Goal: Transaction & Acquisition: Purchase product/service

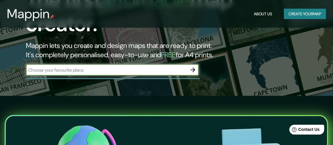
scroll to position [58, 0]
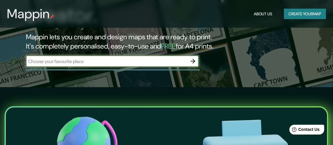
paste input "ubicado en la Av 2 Ote 1401, en la Ciudad de Puebla,"
click at [28, 65] on input "ubicado en la Av 2 Ote 1401, en la Ciudad de Puebla," at bounding box center [106, 61] width 161 height 7
click at [143, 65] on input "Templo de Nuestra Señora de la Luz ubicado en la Av 2 Ote 1401, en la Ciudad de…" at bounding box center [106, 61] width 161 height 7
click at [136, 65] on input "Templo de Nuestra Señora de la Luz ubicado en la Av 2 Ote 1401, en la Ciudad de…" at bounding box center [106, 61] width 161 height 7
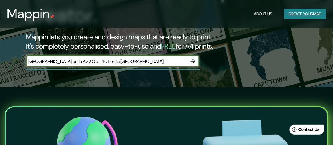
click at [160, 65] on input "Templo de Nuestra Señora de la Luz en la Av 2 Ote 1401, en la Ciudad de Puebla," at bounding box center [106, 61] width 161 height 7
click at [162, 65] on input "Templo de Nuestra Señora de la Luz en la Av 2 Ote 1401, en la Ciudad de Puebla," at bounding box center [106, 61] width 161 height 7
type input "Templo de Nuestra Señora de la Luz en la Av 2 Ote 1401, Mexico, en la Ciudad de…"
click at [192, 65] on icon "button" at bounding box center [193, 61] width 7 height 7
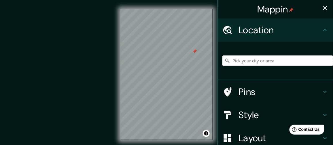
click at [261, 66] on input "Pick your city or area" at bounding box center [277, 60] width 111 height 10
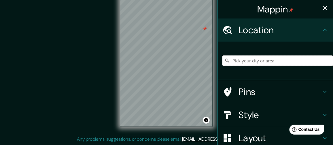
click at [273, 66] on input "Pick your city or area" at bounding box center [277, 60] width 111 height 10
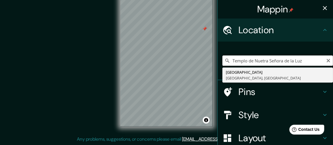
click at [259, 63] on input "Templo de Nuetra Señora de la Luz" at bounding box center [277, 60] width 111 height 10
click at [307, 62] on input "Templo de Nuestra Señora de la Luz" at bounding box center [277, 60] width 111 height 10
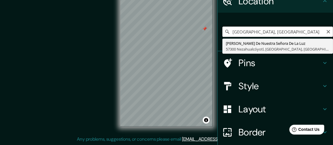
scroll to position [58, 0]
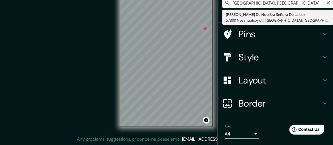
type input "Templo de Nuestra Señora de la Luz, Puebla México"
click at [239, 39] on h4 "Pins" at bounding box center [279, 34] width 83 height 12
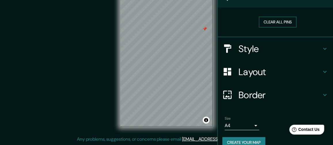
click at [272, 27] on button "Clear all pins" at bounding box center [277, 22] width 37 height 11
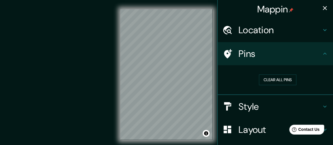
click at [262, 32] on h4 "Location" at bounding box center [279, 30] width 83 height 12
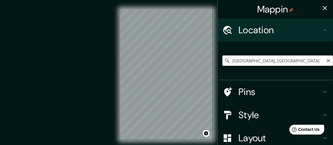
click at [267, 69] on div "Templo de Nuestra Señora de la Luz, Puebla México Calle Virgen De Nuestra Señor…" at bounding box center [277, 60] width 111 height 29
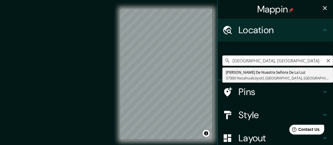
click at [272, 63] on input "Templo de Nuestra Señora de la Luz, Puebla México" at bounding box center [277, 60] width 111 height 10
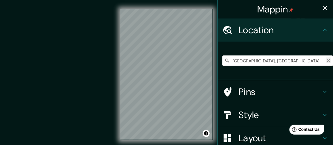
click at [326, 63] on icon "Clear" at bounding box center [328, 60] width 5 height 5
paste input "[STREET_ADDRESS]"
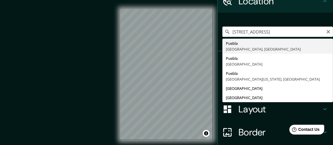
type input "[GEOGRAPHIC_DATA], [GEOGRAPHIC_DATA], [GEOGRAPHIC_DATA]"
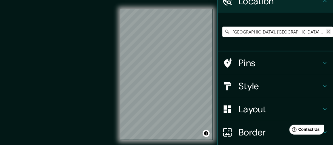
click at [326, 34] on icon "Clear" at bounding box center [328, 31] width 5 height 5
paste input "[STREET_ADDRESS]"
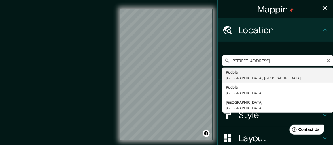
drag, startPoint x: 230, startPoint y: 66, endPoint x: 218, endPoint y: 65, distance: 12.7
click at [222, 65] on input "[STREET_ADDRESS]" at bounding box center [277, 60] width 111 height 10
click at [237, 61] on input "[STREET_ADDRESS]" at bounding box center [277, 60] width 111 height 10
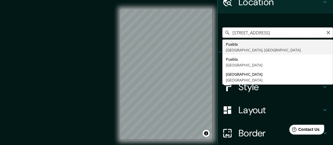
scroll to position [29, 0]
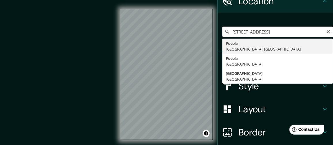
type input "[STREET_ADDRESS]"
click at [246, 115] on h4 "Layout" at bounding box center [279, 109] width 83 height 12
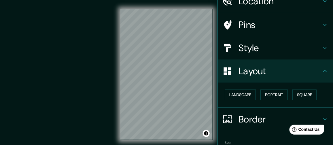
click at [246, 54] on h4 "Style" at bounding box center [279, 48] width 83 height 12
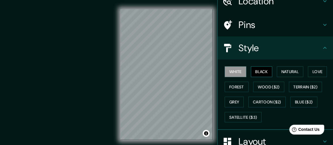
click at [254, 77] on button "Black" at bounding box center [262, 71] width 22 height 11
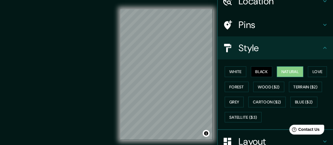
click at [279, 77] on button "Natural" at bounding box center [290, 71] width 26 height 11
click at [308, 77] on button "Love" at bounding box center [317, 71] width 19 height 11
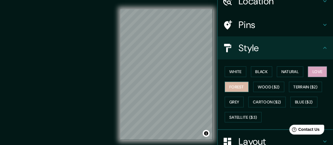
click at [249, 92] on button "Forest" at bounding box center [237, 87] width 24 height 11
click at [308, 77] on button "Love" at bounding box center [317, 71] width 19 height 11
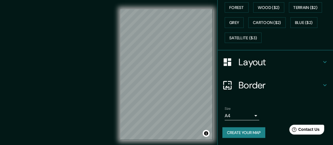
scroll to position [115, 0]
click at [238, 68] on h4 "Layout" at bounding box center [279, 62] width 83 height 12
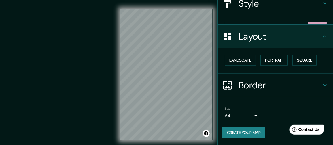
scroll to position [77, 0]
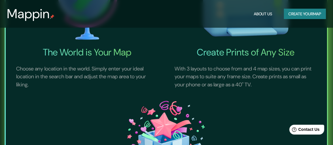
scroll to position [230, 0]
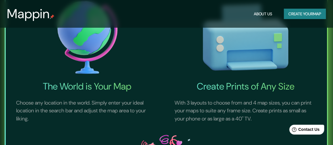
click at [77, 88] on h4 "The World is Your Map" at bounding box center [87, 87] width 156 height 12
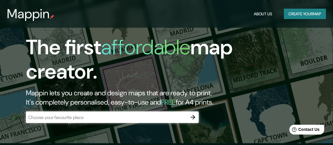
scroll to position [0, 0]
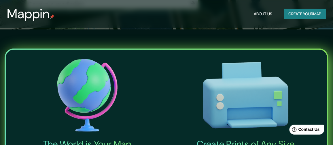
scroll to position [58, 0]
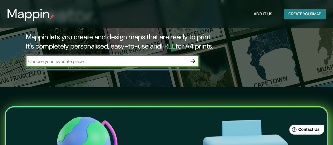
click at [75, 65] on input "text" at bounding box center [106, 61] width 161 height 7
type input "[STREET_ADDRESS]"
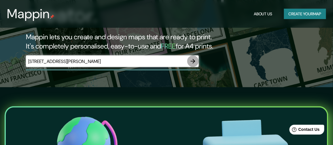
click at [191, 65] on icon "button" at bounding box center [193, 61] width 7 height 7
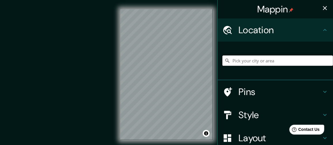
click at [249, 63] on input "Pick your city or area" at bounding box center [277, 60] width 111 height 10
paste input "[STREET_ADDRESS]"
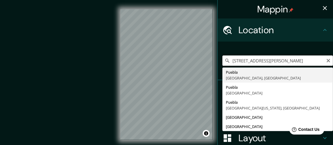
scroll to position [0, 28]
type input "[STREET_ADDRESS]"
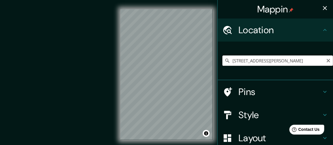
scroll to position [0, 0]
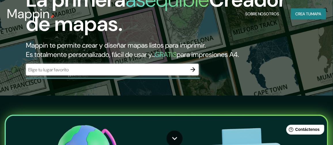
scroll to position [58, 0]
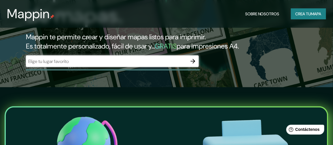
click at [193, 63] on icon "button" at bounding box center [193, 61] width 5 height 5
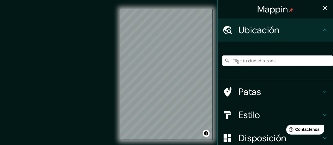
click at [237, 66] on input "Elige tu ciudad o zona" at bounding box center [277, 60] width 111 height 10
paste input "[STREET_ADDRESS]"
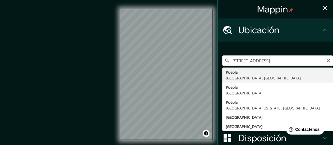
type input "[GEOGRAPHIC_DATA], [GEOGRAPHIC_DATA], [GEOGRAPHIC_DATA]"
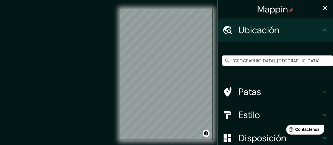
click at [245, 121] on font "Estilo" at bounding box center [249, 115] width 22 height 12
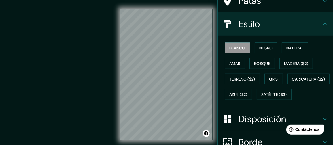
scroll to position [58, 0]
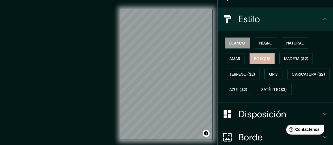
click at [252, 61] on button "Bosque" at bounding box center [261, 58] width 25 height 11
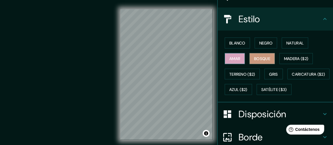
click at [232, 62] on font "Amar" at bounding box center [234, 58] width 11 height 7
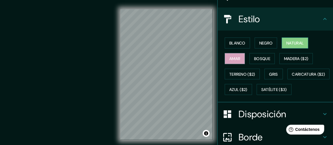
click at [294, 47] on font "Natural" at bounding box center [294, 42] width 17 height 7
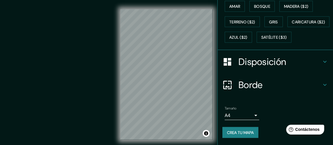
scroll to position [143, 0]
click at [259, 58] on font "Disposición" at bounding box center [262, 62] width 48 height 12
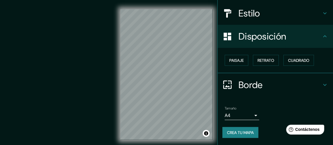
scroll to position [78, 0]
click at [261, 58] on font "Retrato" at bounding box center [265, 60] width 17 height 5
click at [233, 58] on font "Paisaje" at bounding box center [236, 60] width 14 height 5
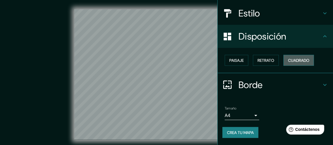
click at [294, 58] on font "Cuadrado" at bounding box center [298, 60] width 21 height 5
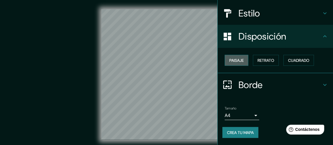
click at [237, 58] on font "Paisaje" at bounding box center [236, 60] width 14 height 5
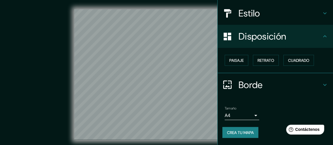
click at [63, 56] on div "© Mapbox © OpenStreetMap Improve this map" at bounding box center [167, 74] width 300 height 130
click at [247, 84] on font "Borde" at bounding box center [250, 85] width 24 height 12
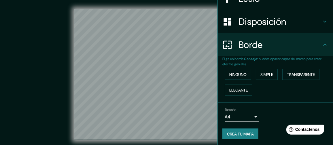
click at [243, 77] on font "Ninguno" at bounding box center [237, 74] width 17 height 5
click at [262, 77] on font "Simple" at bounding box center [266, 74] width 13 height 5
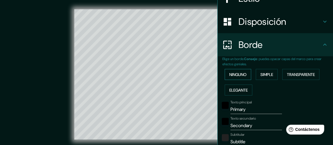
click at [232, 78] on font "Ninguno" at bounding box center [237, 74] width 17 height 7
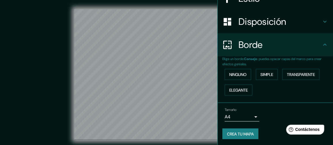
click at [45, 54] on div "© Mapbox © OpenStreetMap Improve this map" at bounding box center [167, 74] width 300 height 130
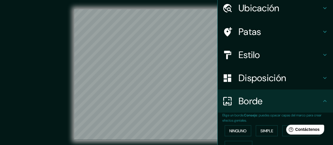
scroll to position [0, 0]
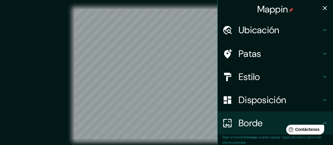
click at [259, 55] on h4 "Patas" at bounding box center [279, 54] width 83 height 12
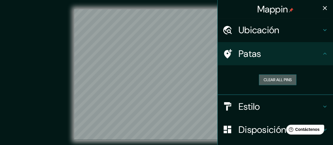
click at [277, 85] on button "Clear all pins" at bounding box center [277, 79] width 37 height 11
click at [272, 85] on button "Clear all pins" at bounding box center [277, 79] width 37 height 11
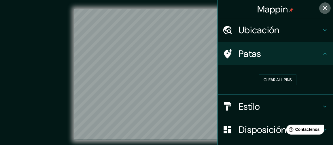
click at [319, 7] on button "button" at bounding box center [325, 8] width 12 height 12
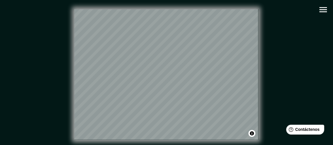
click at [184, 142] on div "© Mapbox © OpenStreetMap Improve this map" at bounding box center [166, 74] width 318 height 149
click at [329, 16] on div "Mappin Ubicación [GEOGRAPHIC_DATA], [GEOGRAPHIC_DATA], [GEOGRAPHIC_DATA] [GEOGR…" at bounding box center [166, 79] width 333 height 158
click at [319, 11] on icon "button" at bounding box center [322, 9] width 7 height 5
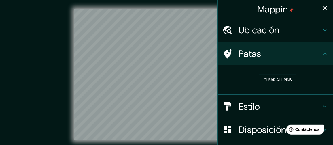
click at [263, 38] on div "Ubicación" at bounding box center [275, 29] width 115 height 23
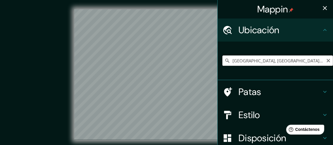
click at [262, 62] on input "[GEOGRAPHIC_DATA], [GEOGRAPHIC_DATA], [GEOGRAPHIC_DATA]" at bounding box center [277, 60] width 111 height 10
click at [275, 62] on input "[GEOGRAPHIC_DATA], [GEOGRAPHIC_DATA], [GEOGRAPHIC_DATA]" at bounding box center [277, 60] width 111 height 10
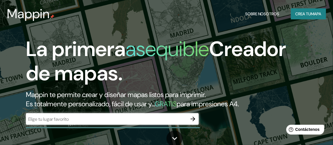
drag, startPoint x: 301, startPoint y: 7, endPoint x: 301, endPoint y: 10, distance: 3.5
click at [301, 7] on div "Mappin Sobre nosotros Crea tu mapa" at bounding box center [166, 14] width 333 height 18
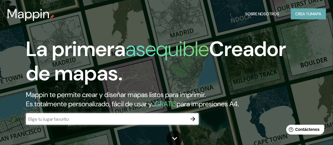
click at [301, 12] on font "Crea tu" at bounding box center [304, 13] width 16 height 5
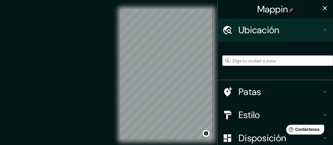
click at [275, 58] on div at bounding box center [277, 60] width 111 height 29
click at [272, 62] on input "Elige tu ciudad o zona" at bounding box center [277, 60] width 111 height 10
paste input "[STREET_ADDRESS]"
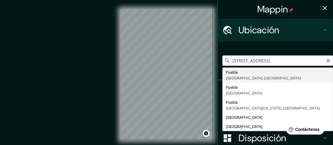
type input "[GEOGRAPHIC_DATA], [GEOGRAPHIC_DATA], [GEOGRAPHIC_DATA]"
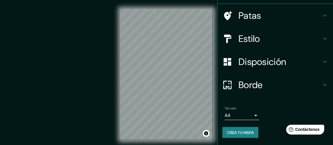
scroll to position [92, 0]
click at [252, 60] on font "Disposición" at bounding box center [262, 62] width 48 height 12
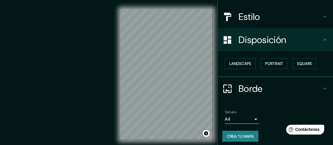
scroll to position [52, 0]
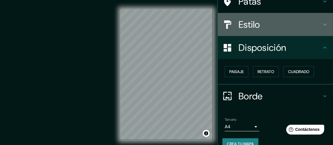
click at [254, 31] on font "Estilo" at bounding box center [249, 24] width 22 height 12
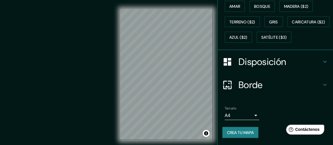
click at [251, 68] on font "Disposición" at bounding box center [262, 62] width 48 height 12
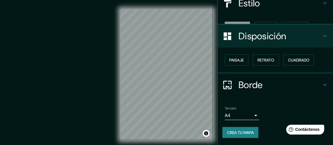
scroll to position [78, 0]
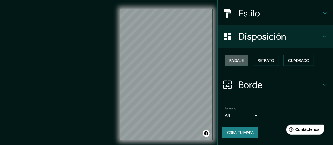
click at [238, 58] on font "Paisaje" at bounding box center [236, 60] width 14 height 5
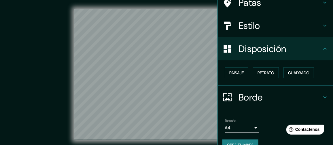
scroll to position [49, 0]
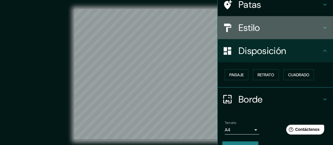
click at [251, 34] on font "Estilo" at bounding box center [249, 28] width 22 height 12
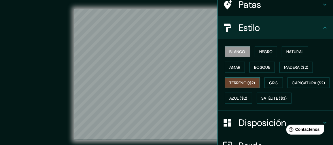
click at [240, 85] on font "Terreno ($2)" at bounding box center [242, 82] width 26 height 5
click at [274, 85] on font "Gris" at bounding box center [273, 82] width 9 height 5
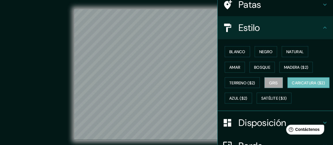
click at [292, 85] on font "Caricatura ($2)" at bounding box center [308, 82] width 33 height 5
click at [56, 53] on div "© Mapbox © OpenStreetMap Improve this map" at bounding box center [167, 74] width 300 height 130
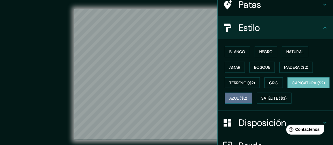
click at [247, 101] on font "Azul ($2)" at bounding box center [238, 98] width 18 height 5
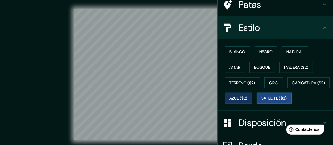
click at [261, 102] on font "Satélite ($3)" at bounding box center [274, 97] width 26 height 7
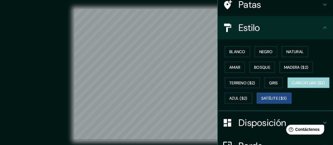
click at [292, 85] on font "Caricatura ($2)" at bounding box center [308, 82] width 33 height 5
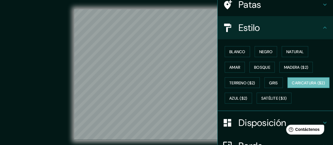
click at [246, 102] on div "Mappin Ubicación Puebla, Puebla, México Patas Estilo Blanco Negro Natural Amar …" at bounding box center [166, 79] width 333 height 158
click at [119, 3] on div "© Mapbox © OpenStreetMap Improve this map" at bounding box center [166, 74] width 318 height 149
